Goal: Transaction & Acquisition: Subscribe to service/newsletter

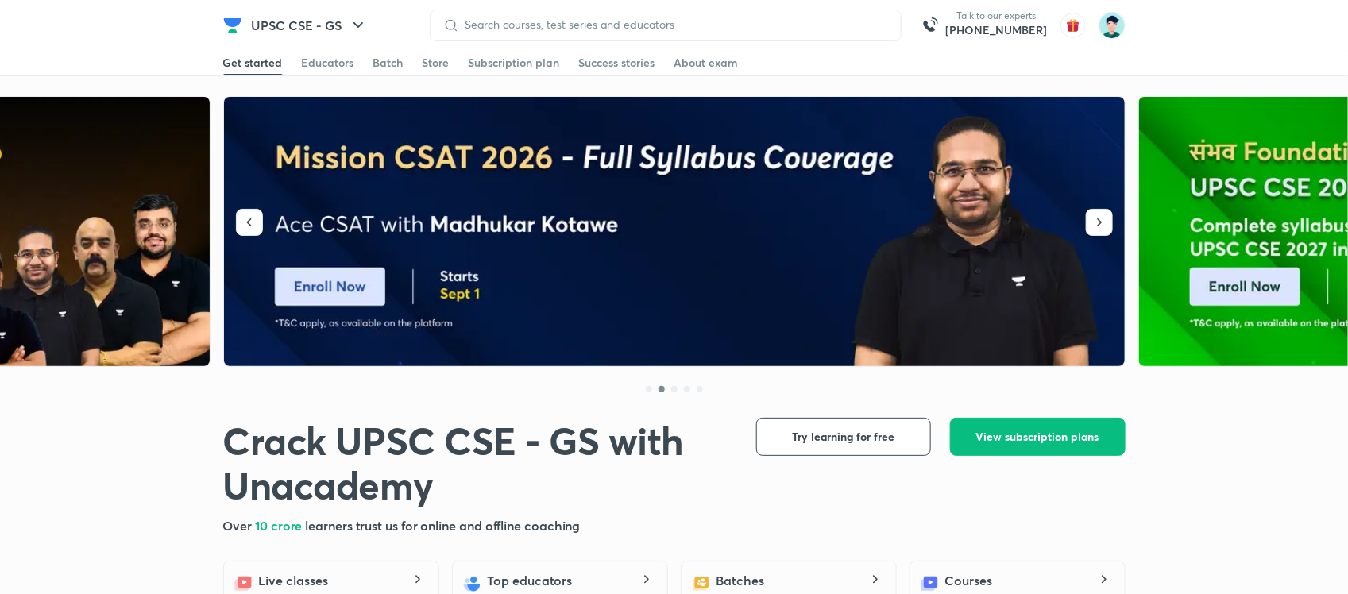
click at [1103, 217] on icon "button" at bounding box center [1100, 223] width 16 height 16
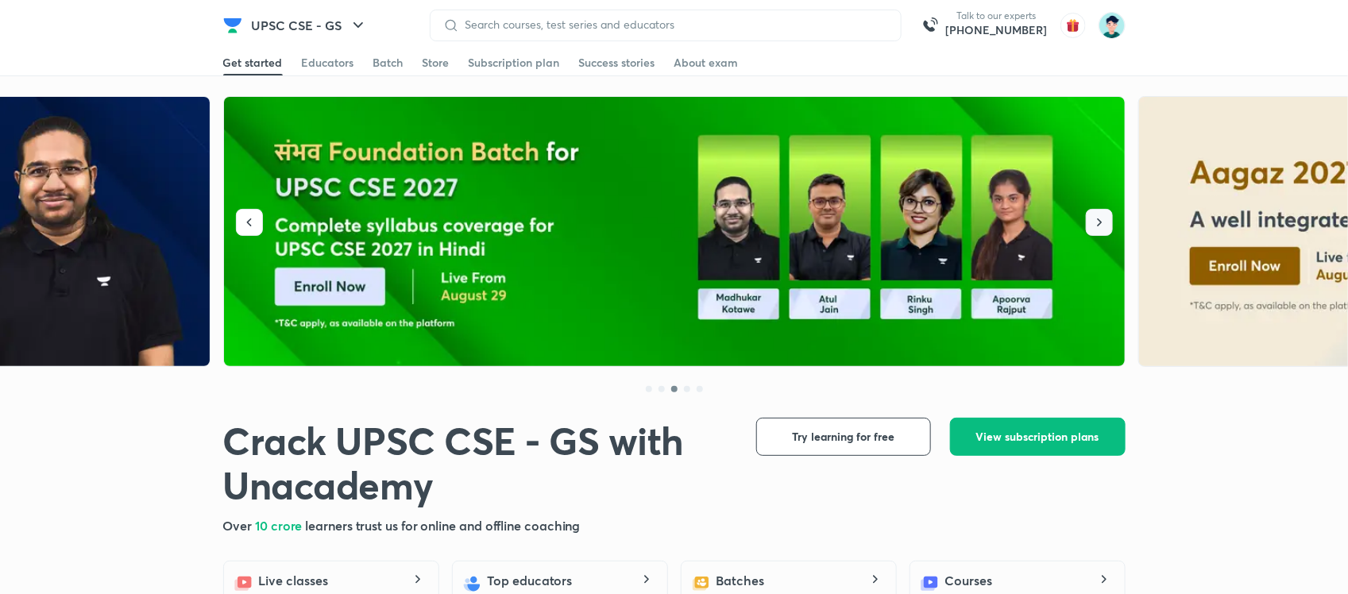
click at [1103, 217] on icon "button" at bounding box center [1100, 223] width 16 height 16
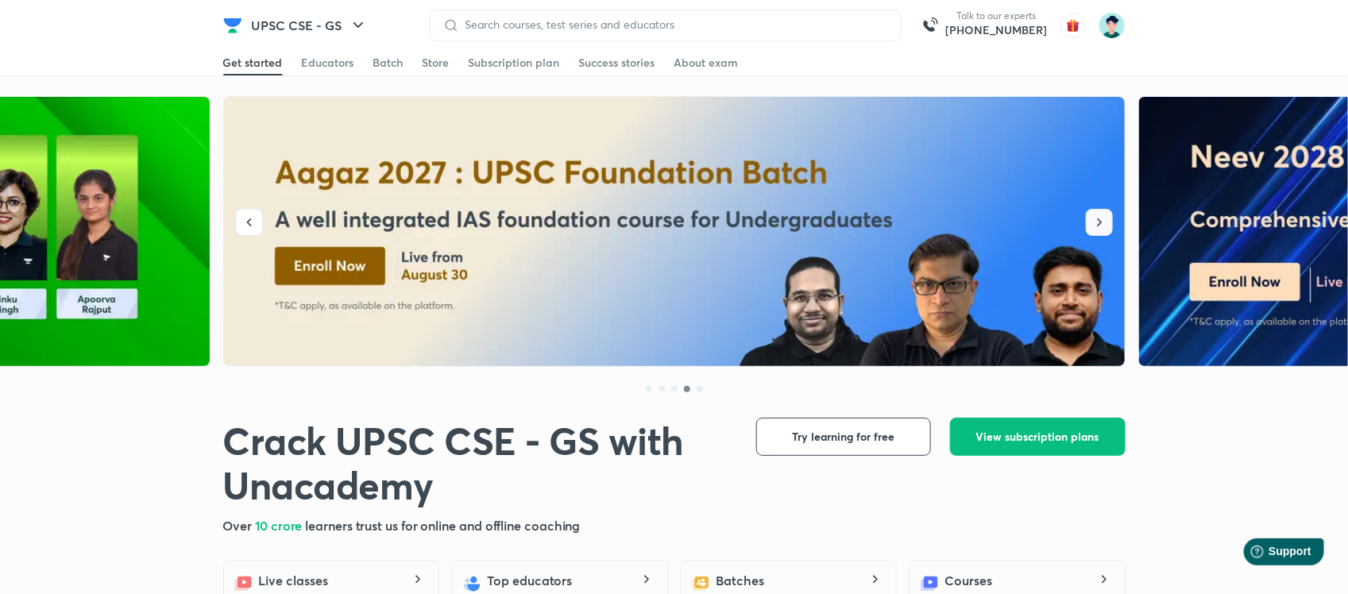
click at [1103, 217] on icon "button" at bounding box center [1100, 223] width 16 height 16
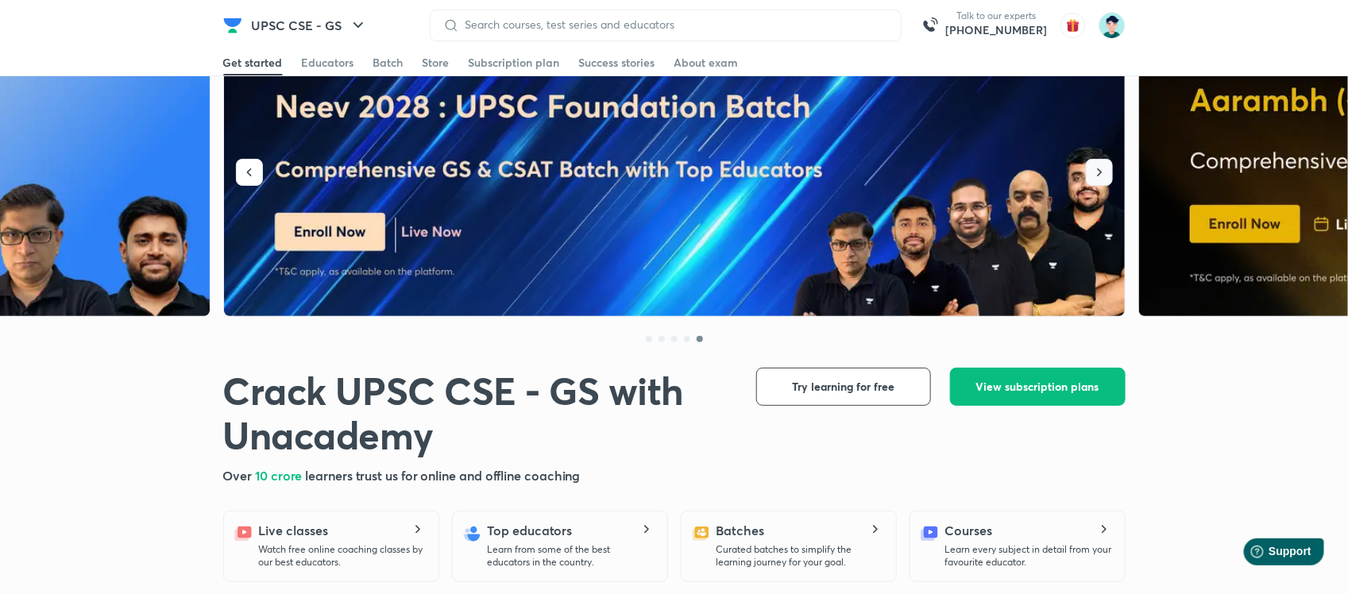
scroll to position [122, 0]
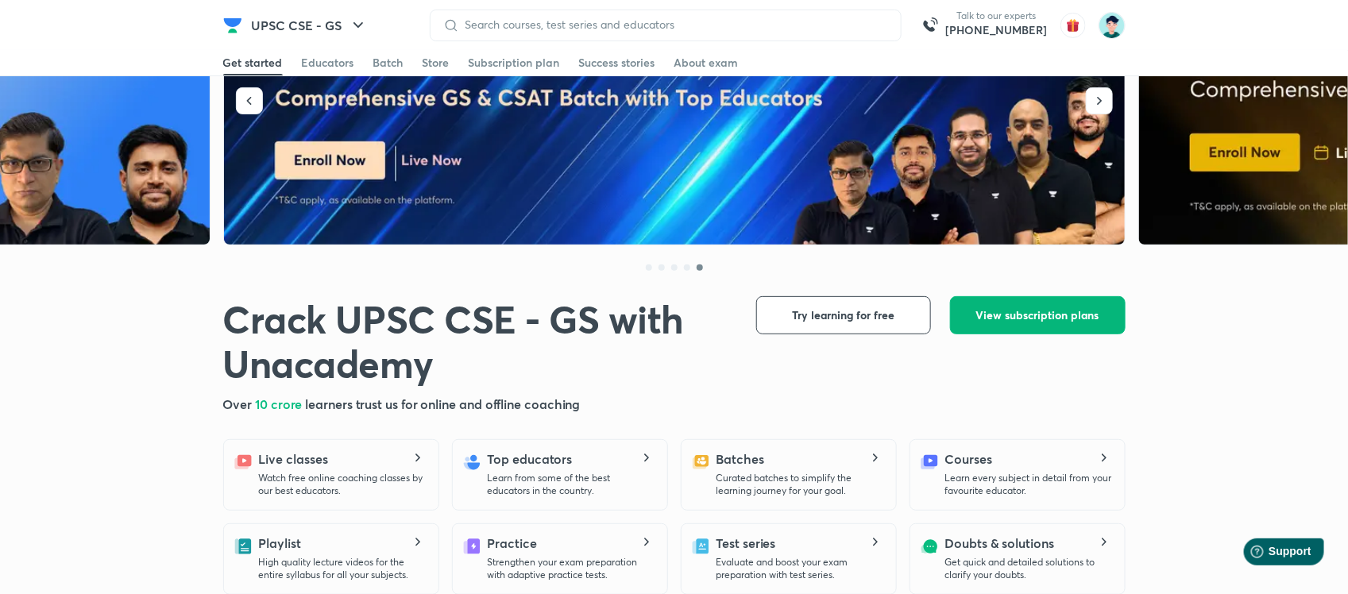
click at [1049, 312] on span "View subscription plans" at bounding box center [1038, 316] width 123 height 16
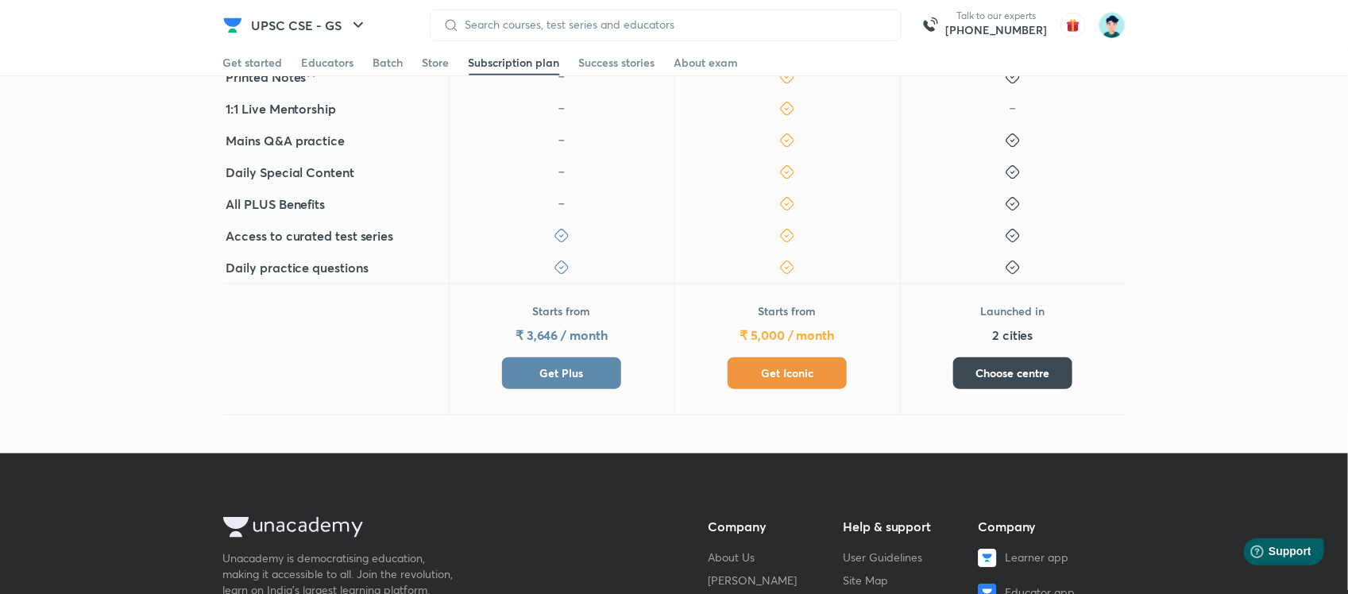
scroll to position [625, 0]
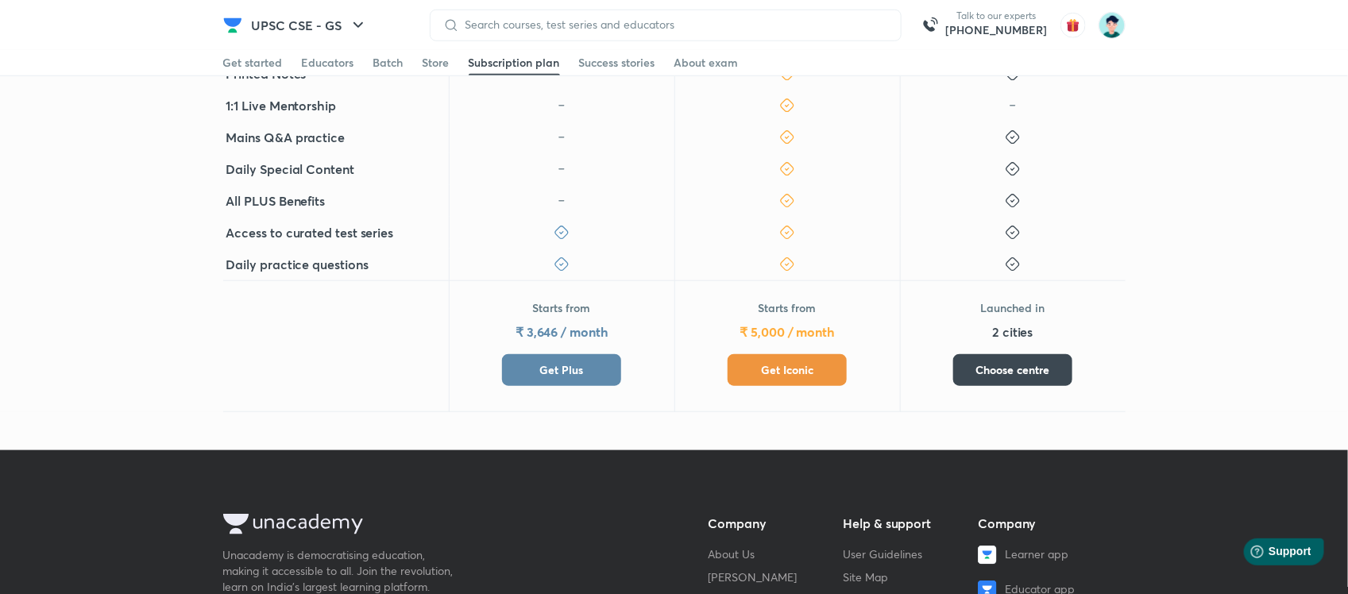
click at [800, 372] on span "Get Iconic" at bounding box center [787, 370] width 52 height 16
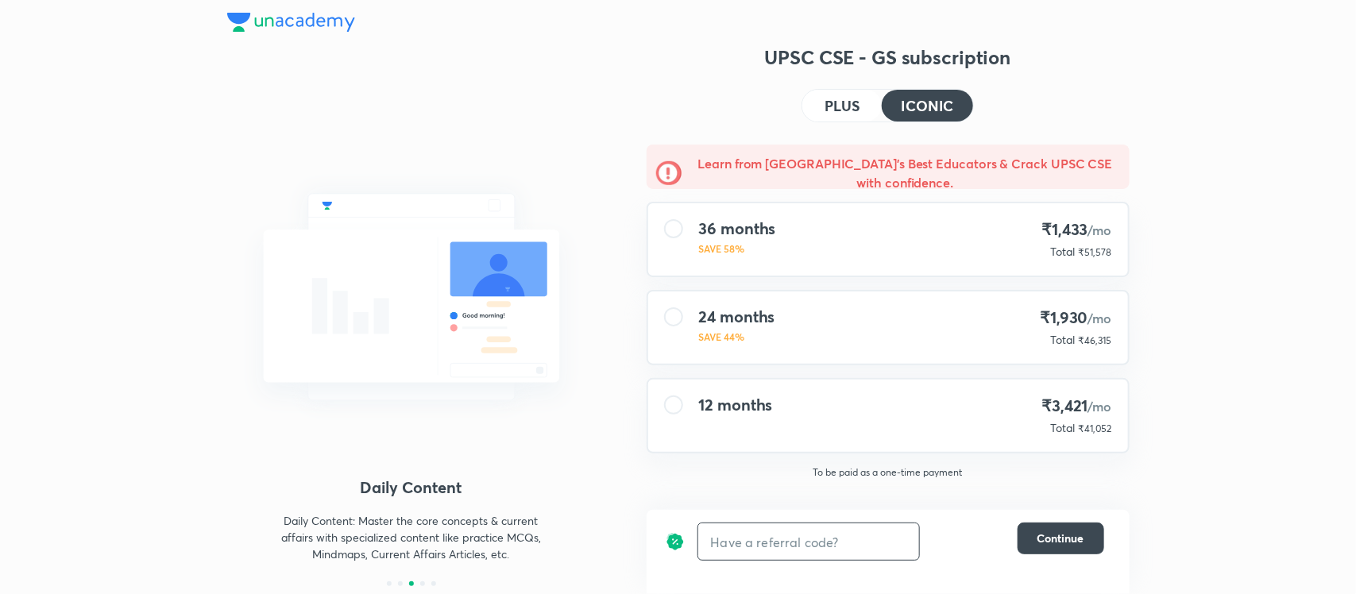
click at [804, 530] on input "text" at bounding box center [808, 542] width 221 height 37
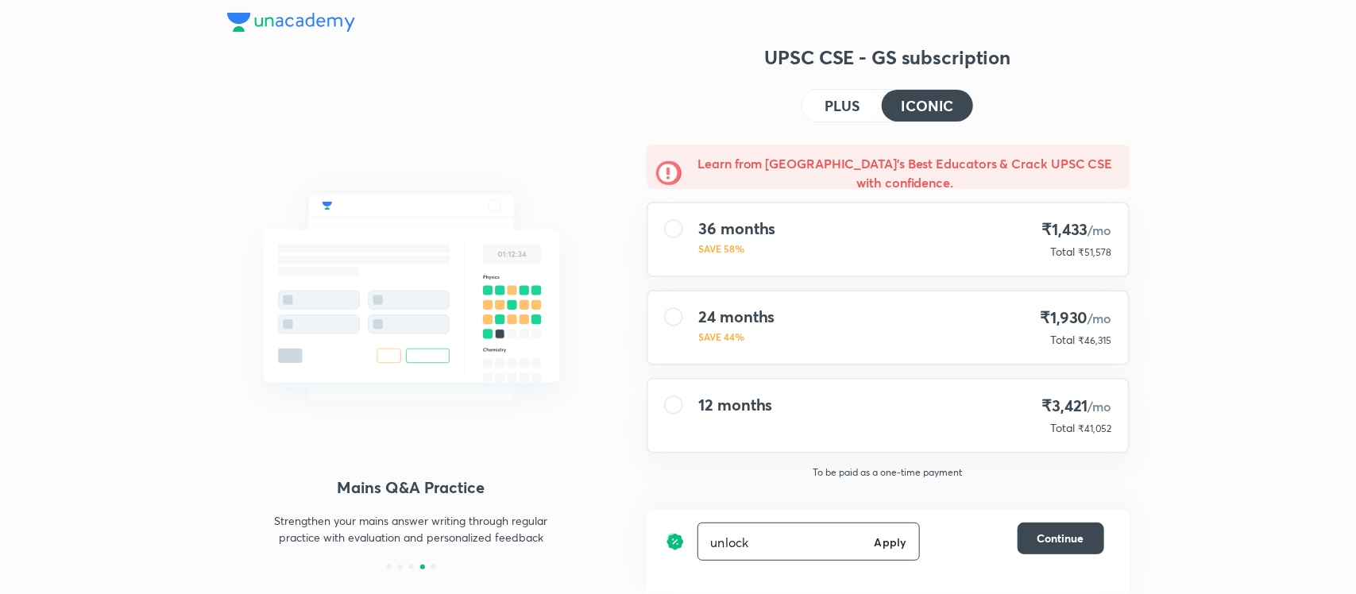
type input "unlock"
click at [895, 545] on h6 "Apply" at bounding box center [891, 542] width 32 height 17
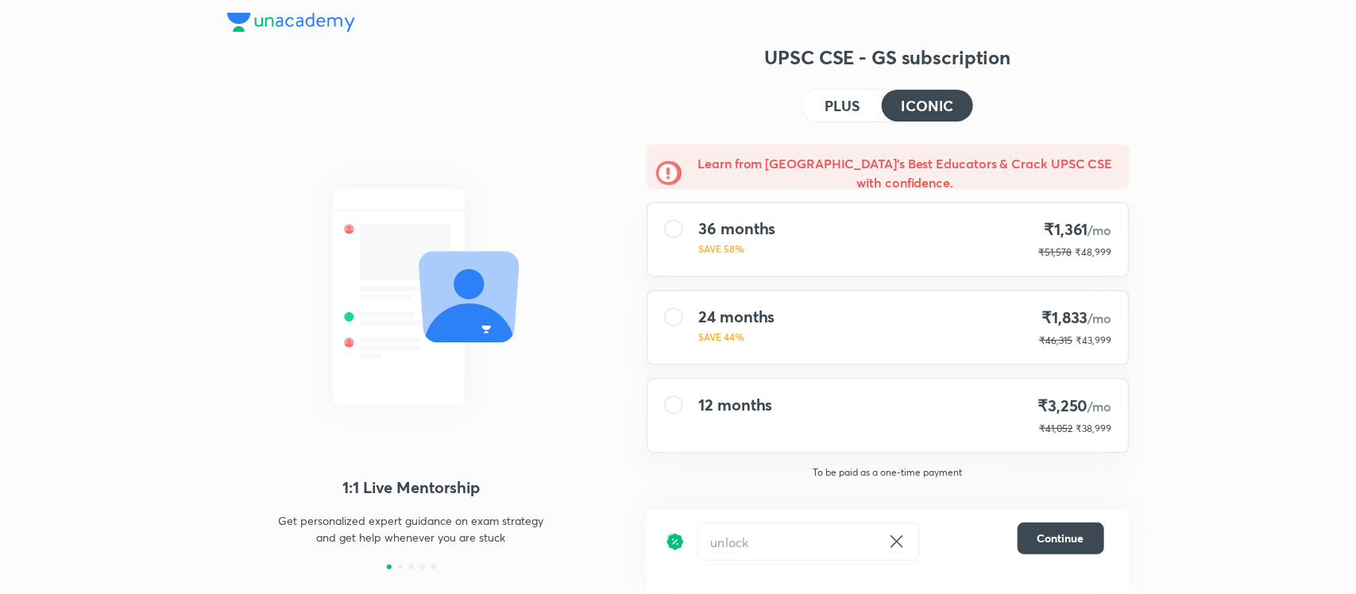
drag, startPoint x: 1356, startPoint y: 107, endPoint x: 1349, endPoint y: 181, distance: 74.2
click at [1348, 181] on div "1:1 Live Mentorship Get personalized expert guidance on exam strategy and get h…" at bounding box center [678, 297] width 1356 height 594
click at [903, 538] on icon at bounding box center [897, 541] width 19 height 19
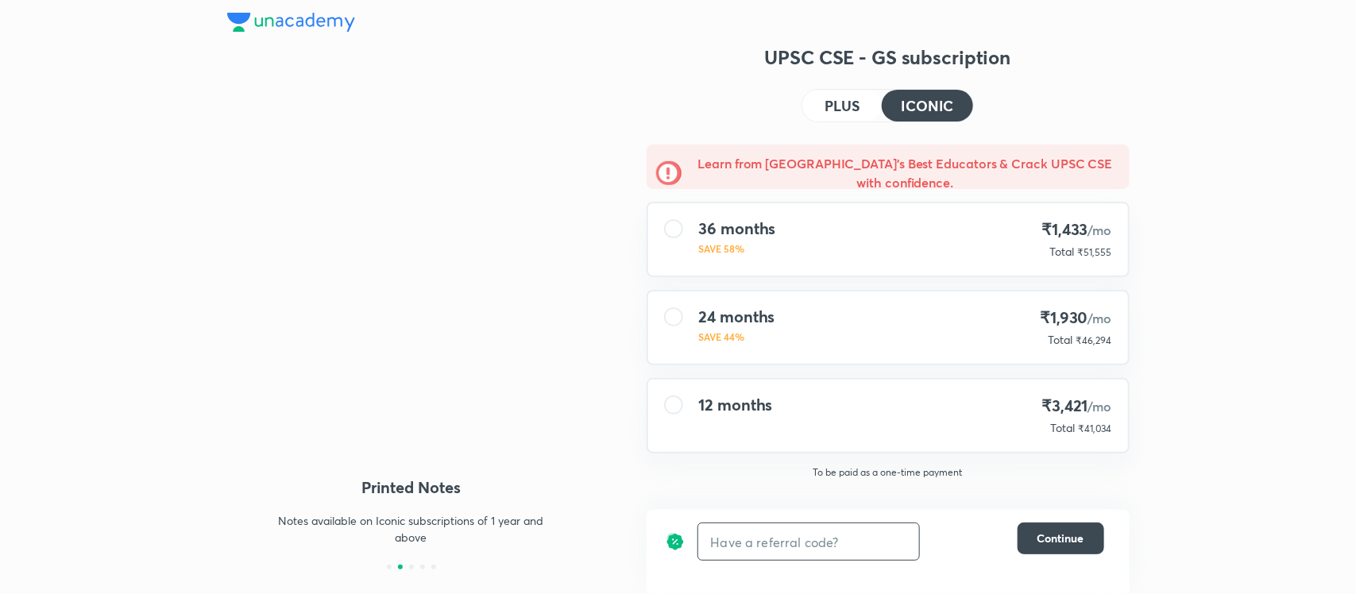
click at [830, 544] on input "text" at bounding box center [808, 542] width 221 height 37
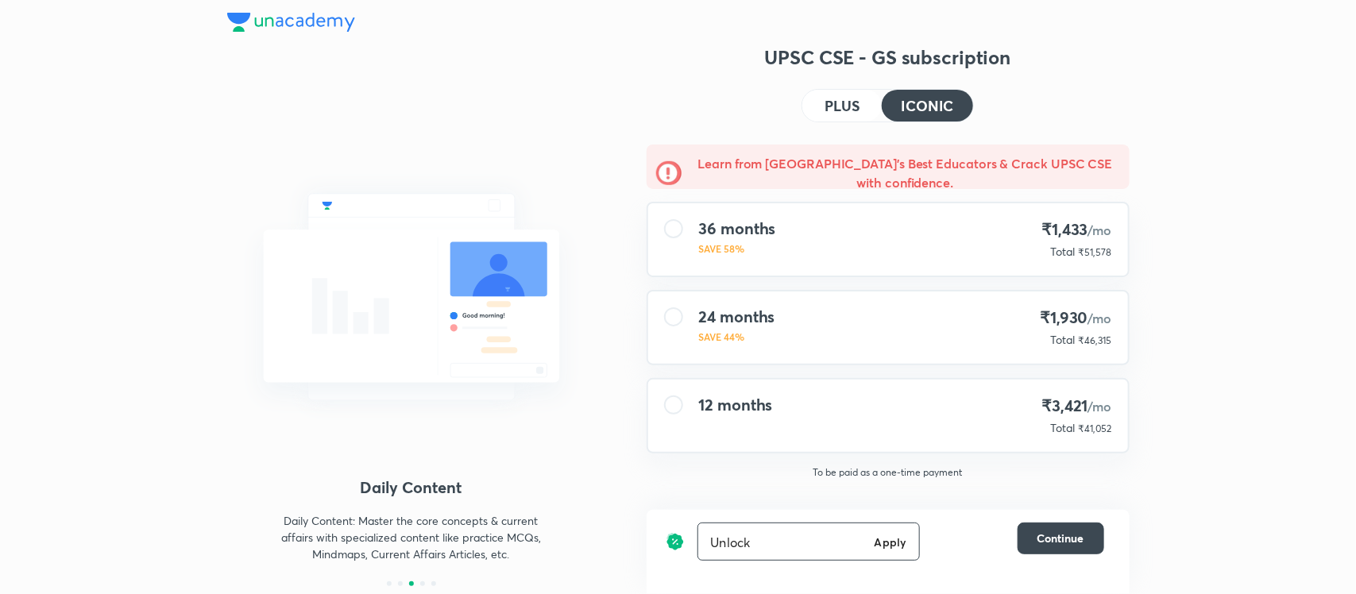
type input "Unlock"
click at [896, 545] on h6 "Apply" at bounding box center [891, 542] width 32 height 17
